Goal: Information Seeking & Learning: Learn about a topic

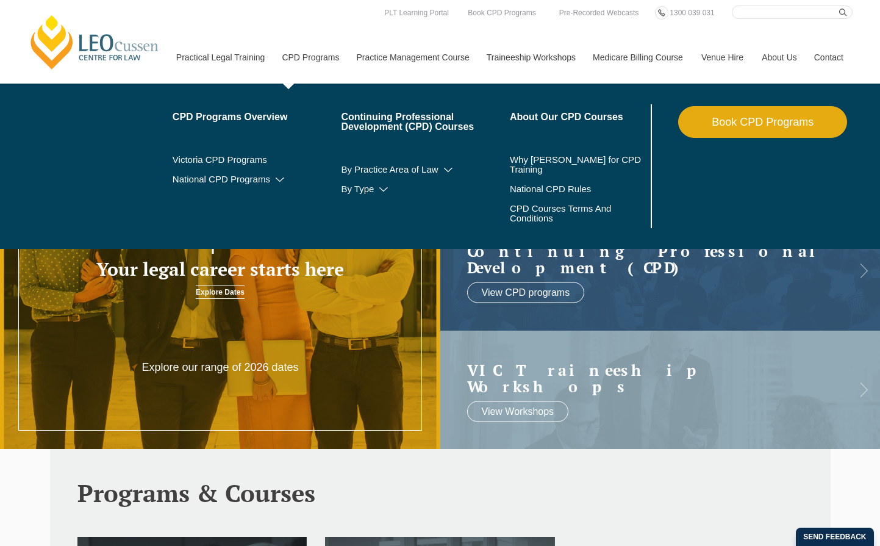
click at [293, 58] on link "CPD Programs" at bounding box center [309, 57] width 74 height 52
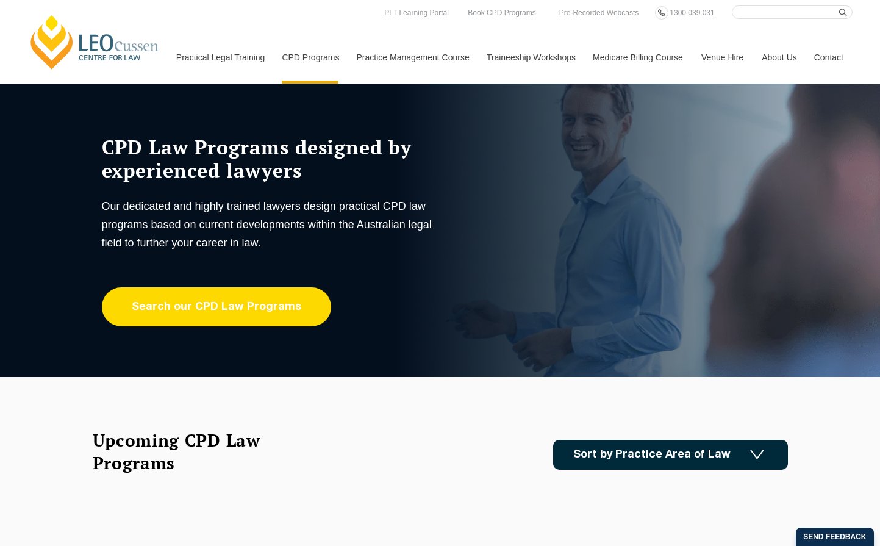
click at [269, 315] on link "Search our CPD Law Programs" at bounding box center [216, 306] width 229 height 39
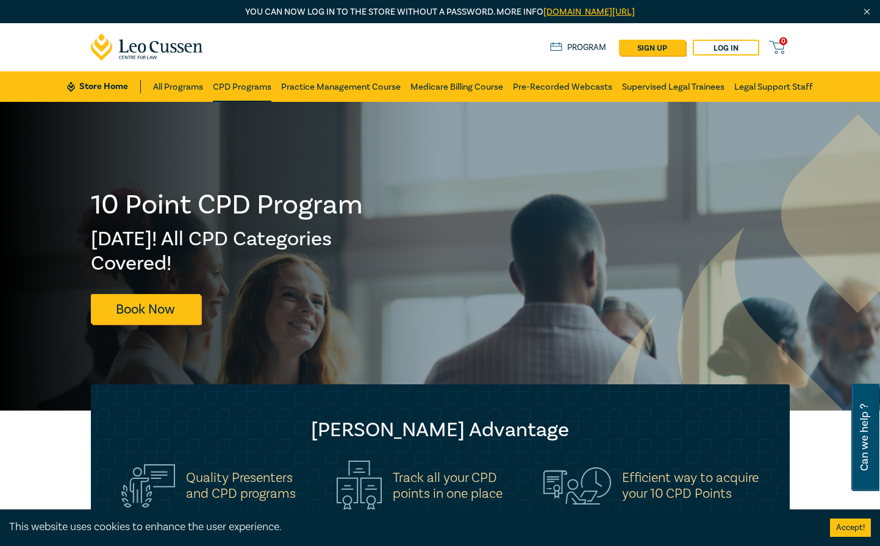
click at [233, 87] on link "CPD Programs" at bounding box center [242, 86] width 59 height 30
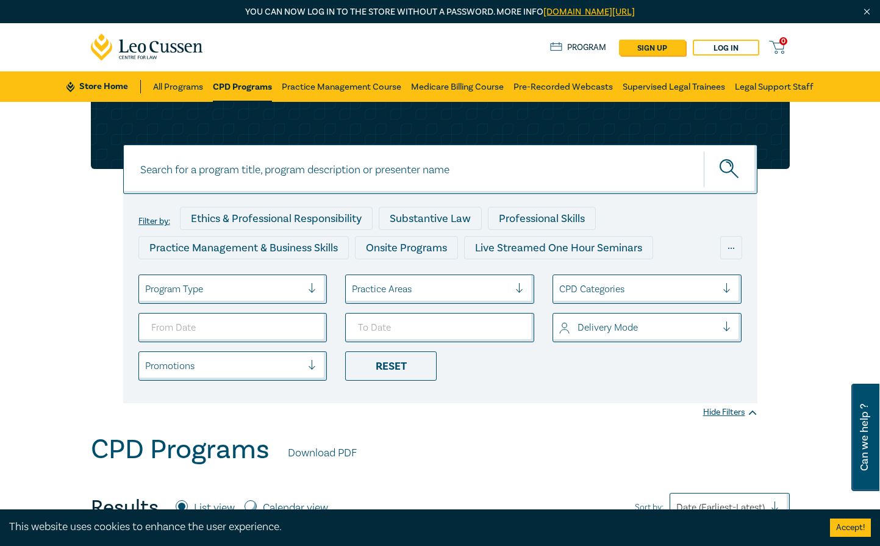
click at [154, 178] on input at bounding box center [440, 168] width 634 height 49
paste input "Restrictive Covenants, CHMPS, Plans of sub-division"
click at [730, 169] on button "submit" at bounding box center [730, 169] width 54 height 37
drag, startPoint x: 417, startPoint y: 174, endPoint x: 246, endPoint y: 173, distance: 170.7
click at [246, 173] on input "Restrictive Covenants, CHMPS, Plans of sub-division" at bounding box center [440, 168] width 634 height 49
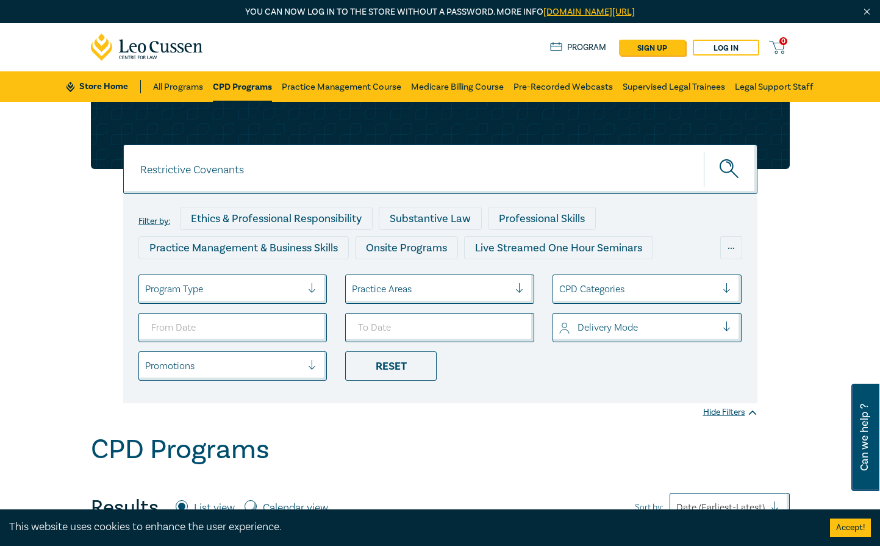
type input "Restrictive Covenants"
click at [730, 169] on button "submit" at bounding box center [730, 169] width 54 height 37
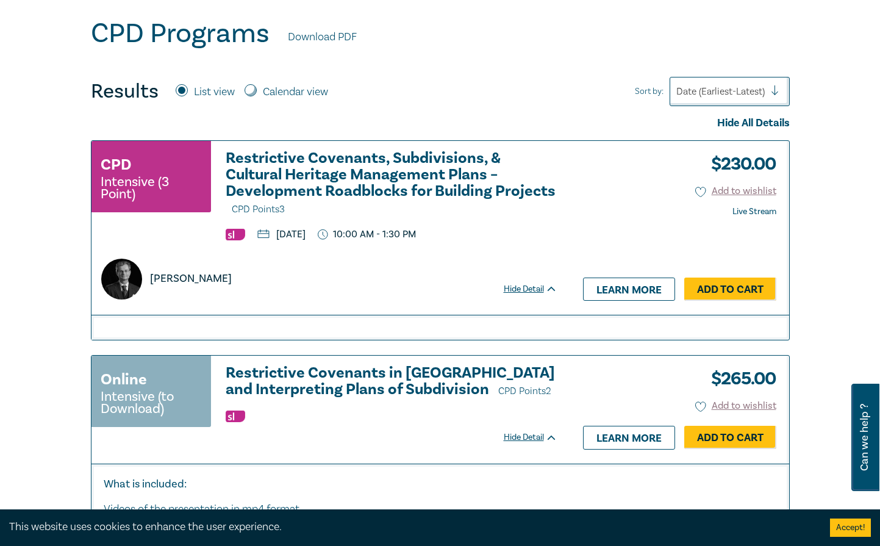
click at [290, 168] on h3 "Restrictive Covenants, Subdivisions, & Cultural Heritage Management Plans – Dev…" at bounding box center [392, 184] width 332 height 68
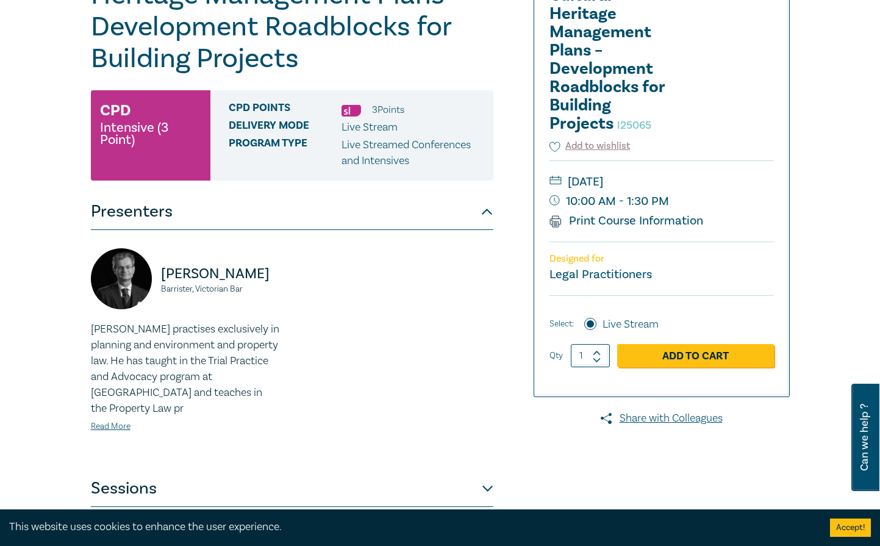
scroll to position [501, 0]
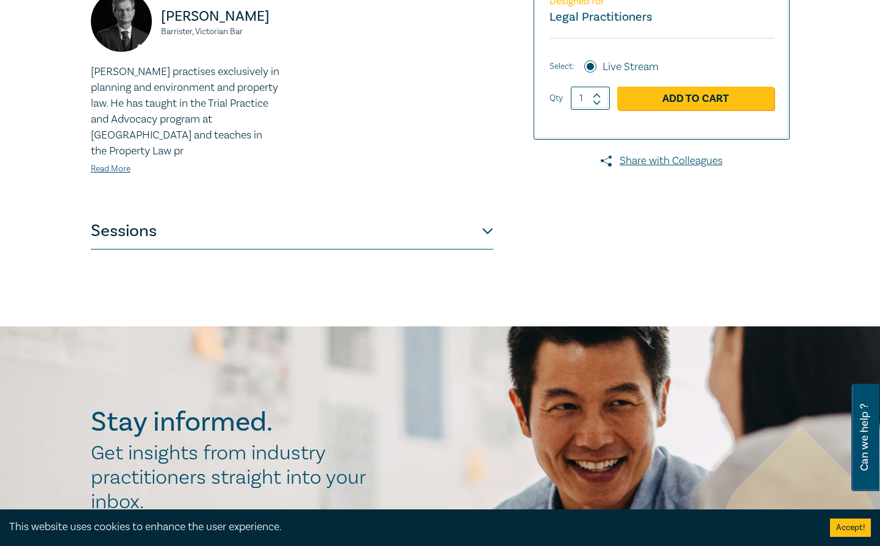
click at [213, 238] on button "Sessions" at bounding box center [292, 231] width 402 height 37
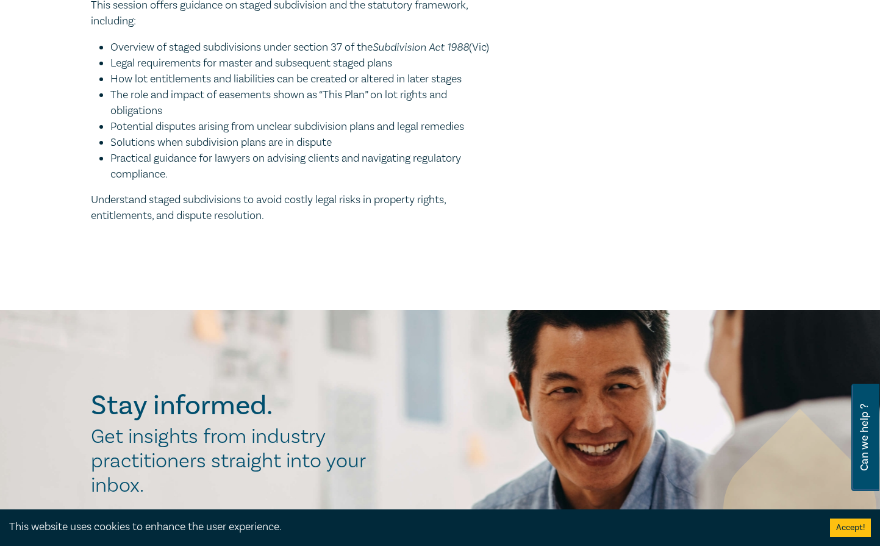
scroll to position [1361, 0]
